Goal: Information Seeking & Learning: Learn about a topic

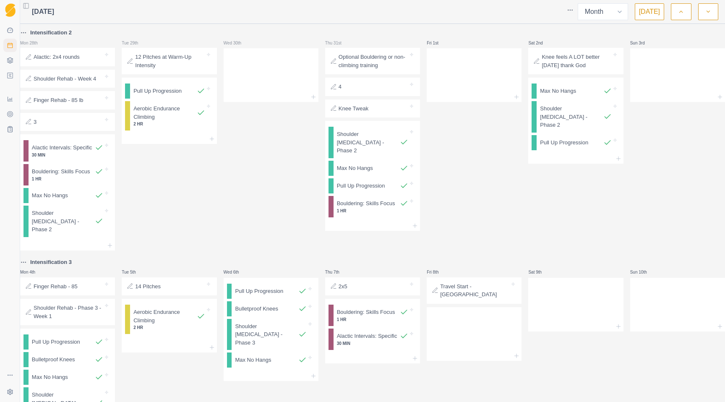
select select "month"
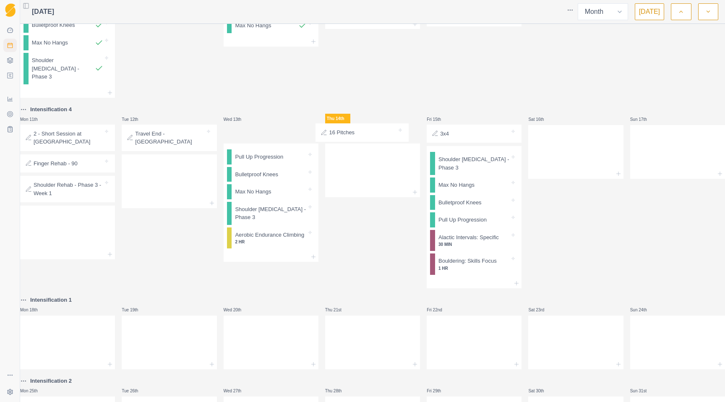
drag, startPoint x: 253, startPoint y: 143, endPoint x: 346, endPoint y: 139, distance: 93.3
click at [346, 139] on div "Intensification 2 Mon 28th Alactic: 2x4 rounds Shoulder Rehab - Week 4 Finger R…" at bounding box center [372, 71] width 705 height 757
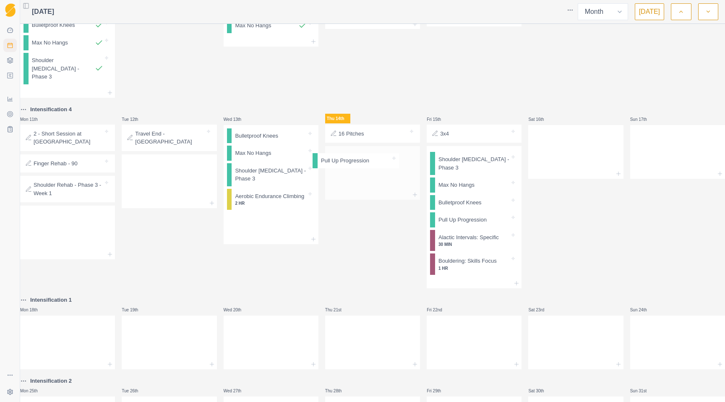
drag, startPoint x: 280, startPoint y: 145, endPoint x: 366, endPoint y: 165, distance: 87.9
click at [366, 165] on div "Intensification 2 Mon 28th Alactic: 2x4 rounds Shoulder Rehab - Week 4 Finger R…" at bounding box center [372, 71] width 705 height 757
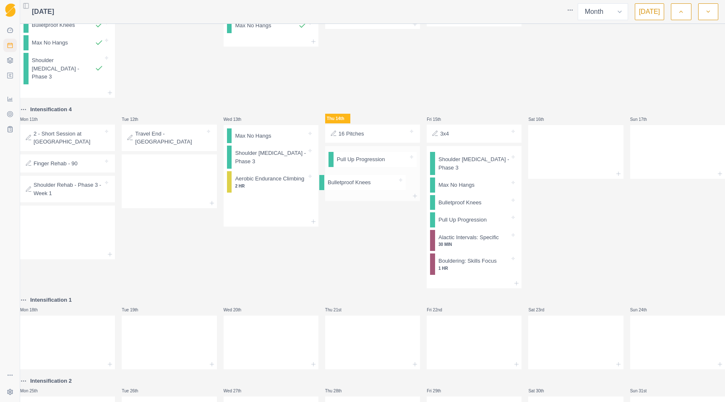
drag, startPoint x: 273, startPoint y: 143, endPoint x: 369, endPoint y: 185, distance: 104.7
click at [369, 185] on div "Intensification 2 Mon 28th Alactic: 2x4 rounds Shoulder Rehab - Week 4 Finger R…" at bounding box center [372, 71] width 705 height 757
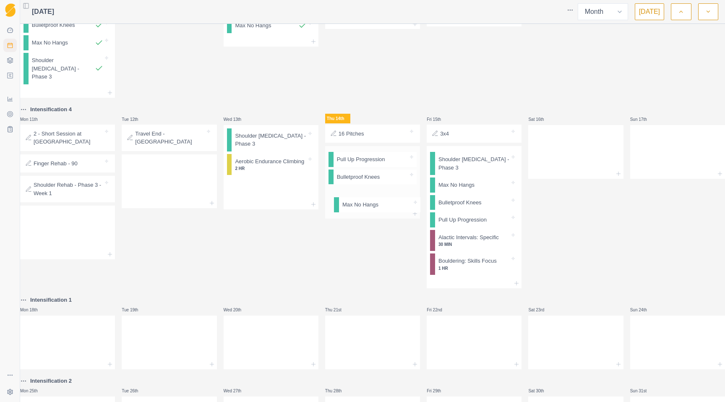
drag, startPoint x: 264, startPoint y: 147, endPoint x: 371, endPoint y: 211, distance: 125.2
click at [371, 211] on div "Intensification 2 Mon 28th Alactic: 2x4 rounds Shoulder Rehab - Week 4 Finger R…" at bounding box center [372, 71] width 705 height 757
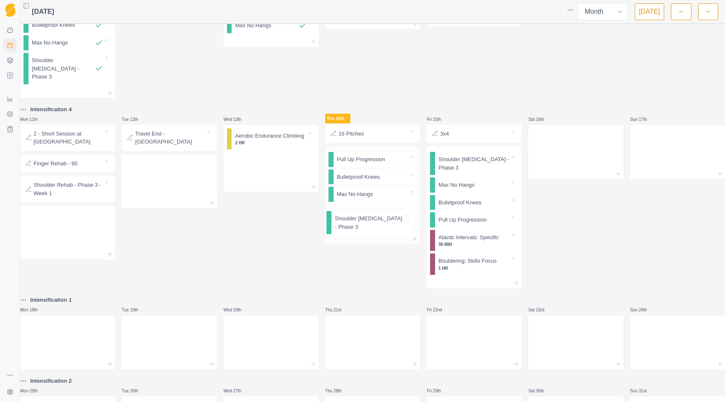
drag, startPoint x: 256, startPoint y: 145, endPoint x: 359, endPoint y: 232, distance: 134.7
click at [359, 233] on div "Intensification 2 Mon 28th Alactic: 2x4 rounds Shoulder Rehab - Week 4 Finger R…" at bounding box center [372, 71] width 705 height 757
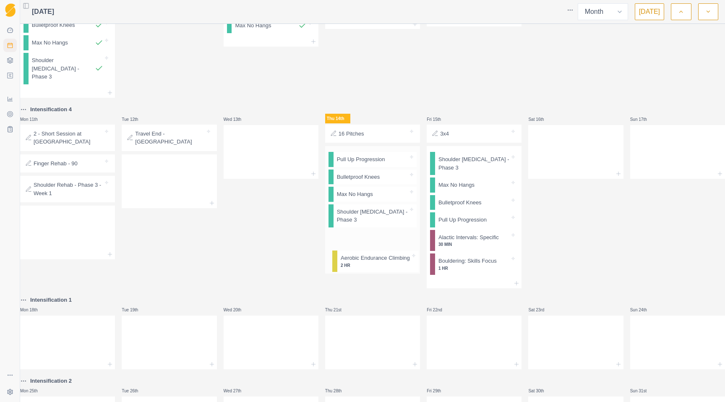
drag, startPoint x: 252, startPoint y: 147, endPoint x: 357, endPoint y: 264, distance: 157.3
click at [357, 264] on div "Intensification 2 Mon 28th Alactic: 2x4 rounds Shoulder Rehab - Week 4 Finger R…" at bounding box center [372, 71] width 705 height 757
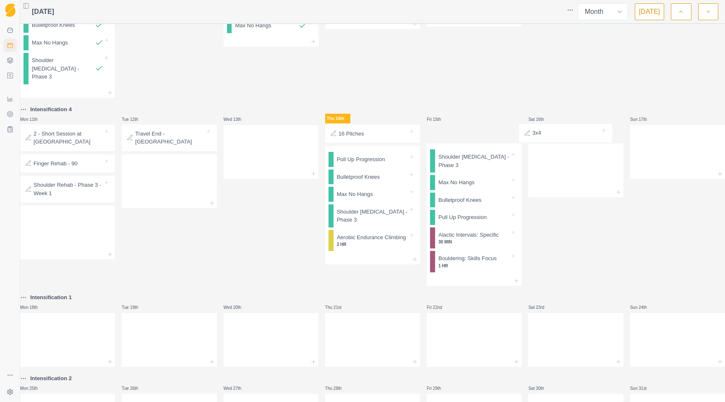
drag, startPoint x: 460, startPoint y: 142, endPoint x: 557, endPoint y: 138, distance: 96.6
click at [557, 138] on div "Intensification 2 Mon 28th Alactic: 2x4 rounds Shoulder Rehab - Week 4 Finger R…" at bounding box center [372, 70] width 705 height 755
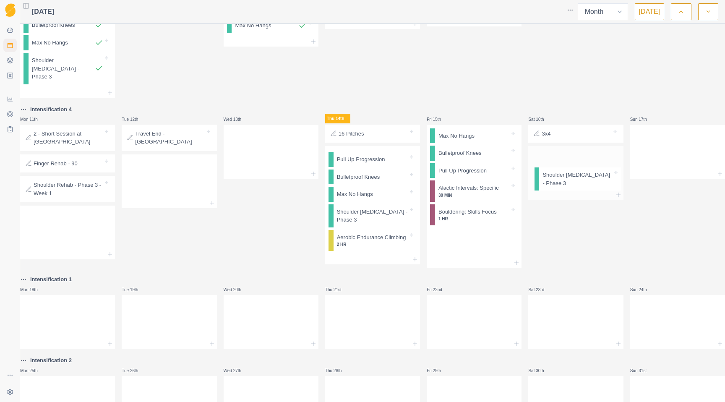
drag, startPoint x: 466, startPoint y: 146, endPoint x: 576, endPoint y: 173, distance: 113.5
click at [576, 173] on div "Intensification 2 Mon 28th Alactic: 2x4 rounds Shoulder Rehab - Week 4 Finger R…" at bounding box center [372, 61] width 705 height 737
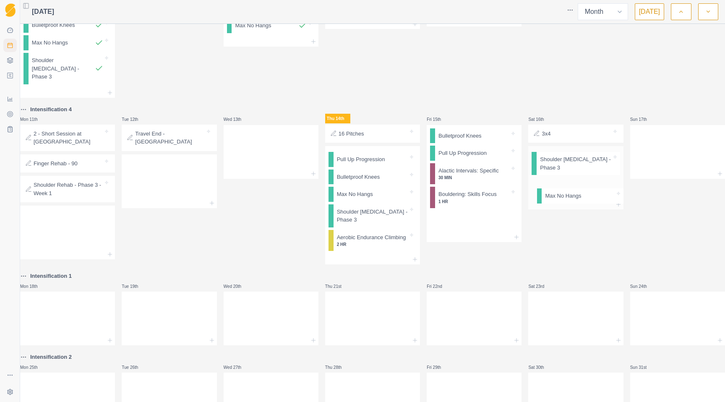
drag, startPoint x: 483, startPoint y: 145, endPoint x: 592, endPoint y: 198, distance: 121.3
click at [593, 198] on div "Intensification 2 Mon 28th Alactic: 2x4 rounds Shoulder Rehab - Week 4 Finger R…" at bounding box center [372, 59] width 705 height 733
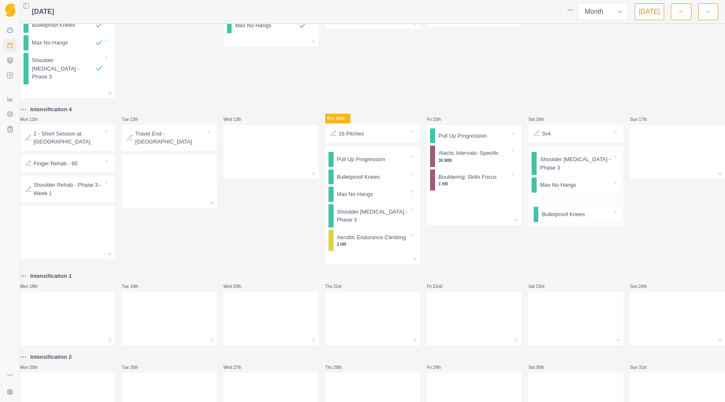
drag, startPoint x: 461, startPoint y: 143, endPoint x: 568, endPoint y: 216, distance: 129.4
click at [568, 216] on div "Intensification 2 Mon 28th Alactic: 2x4 rounds Shoulder Rehab - Week 4 Finger R…" at bounding box center [372, 59] width 705 height 733
drag, startPoint x: 454, startPoint y: 139, endPoint x: 558, endPoint y: 227, distance: 135.8
click at [558, 227] on div "Intensification 2 Mon 28th Alactic: 2x4 rounds Shoulder Rehab - Week 4 Finger R…" at bounding box center [372, 59] width 705 height 733
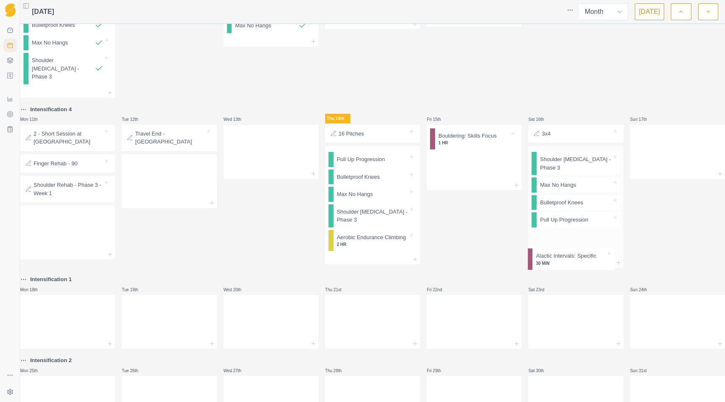
drag, startPoint x: 460, startPoint y: 143, endPoint x: 563, endPoint y: 255, distance: 151.8
click at [563, 256] on div "Intensification 2 Mon 28th Alactic: 2x4 rounds Shoulder Rehab - Week 4 Finger R…" at bounding box center [372, 61] width 705 height 737
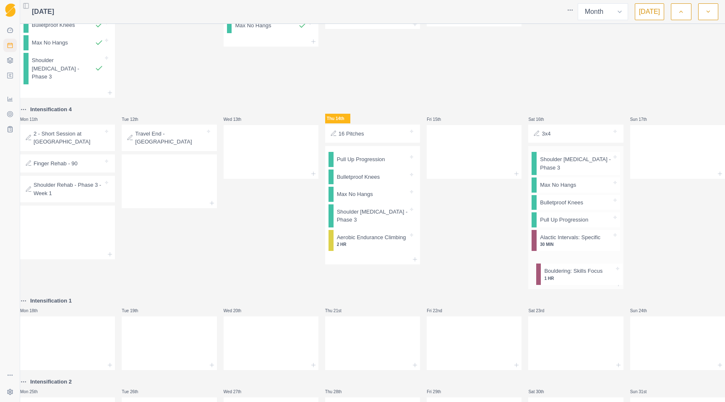
drag, startPoint x: 464, startPoint y: 142, endPoint x: 574, endPoint y: 271, distance: 169.8
click at [574, 272] on div "Intensification 2 Mon 28th Alactic: 2x4 rounds Shoulder Rehab - Week 4 Finger R…" at bounding box center [372, 72] width 705 height 758
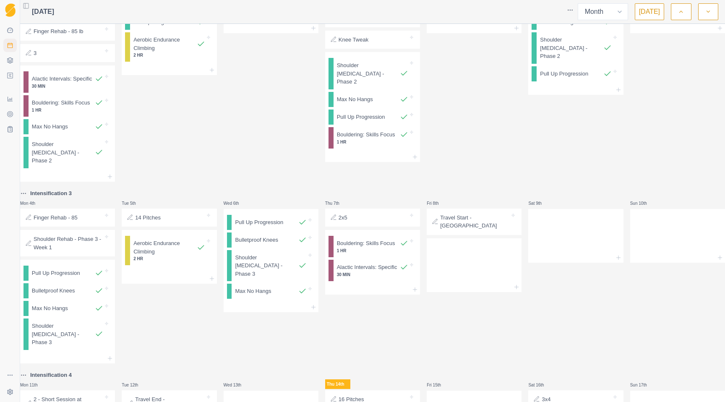
scroll to position [38, 0]
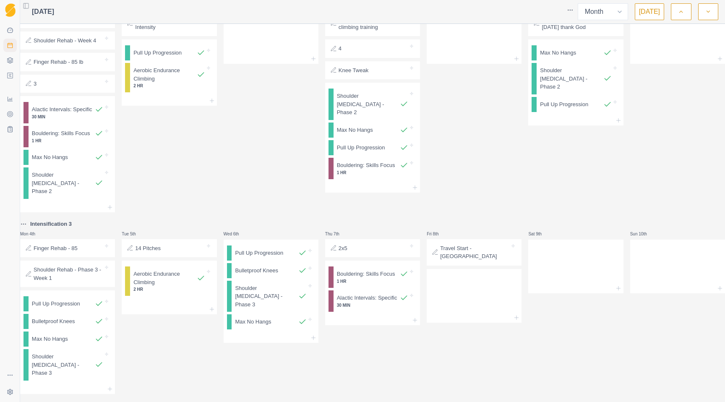
click at [352, 79] on div "Knee Tweak" at bounding box center [372, 70] width 95 height 18
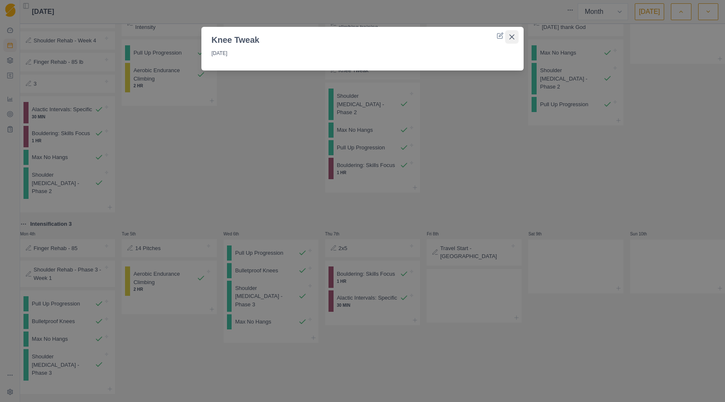
click at [511, 38] on icon "Close" at bounding box center [512, 36] width 5 height 5
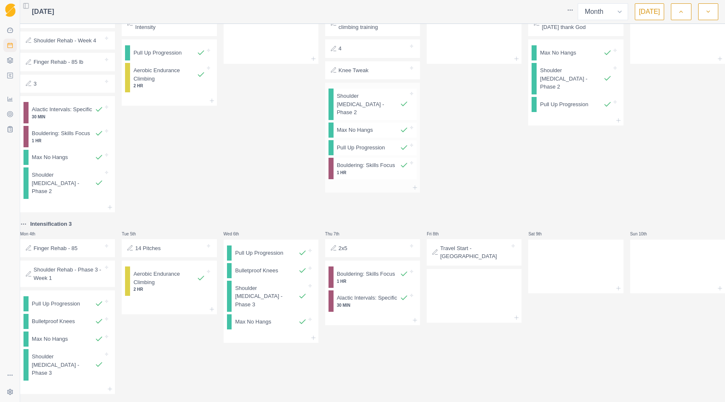
click at [364, 172] on p "1 HR" at bounding box center [372, 173] width 71 height 6
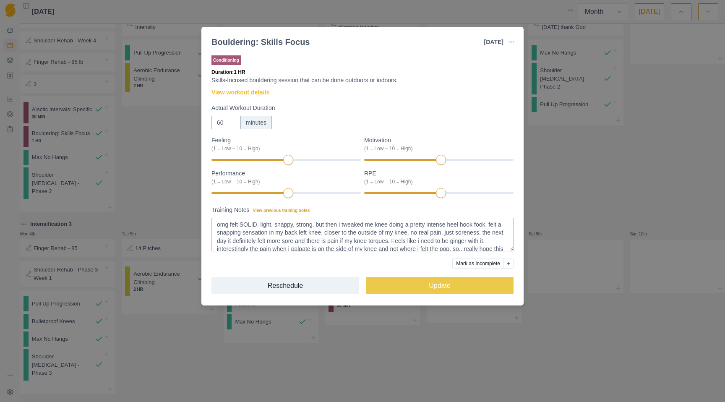
scroll to position [0, 0]
click at [552, 157] on div "Bouldering: Skills Focus [DATE] Link To Goal View Workout Metrics Edit Original…" at bounding box center [362, 201] width 725 height 402
